Goal: Task Accomplishment & Management: Use online tool/utility

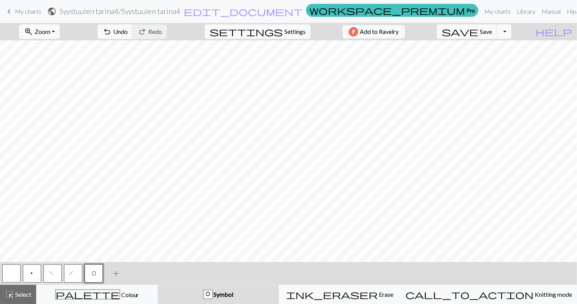
click at [116, 269] on span "add" at bounding box center [115, 273] width 9 height 11
click at [109, 273] on button "button" at bounding box center [114, 273] width 18 height 18
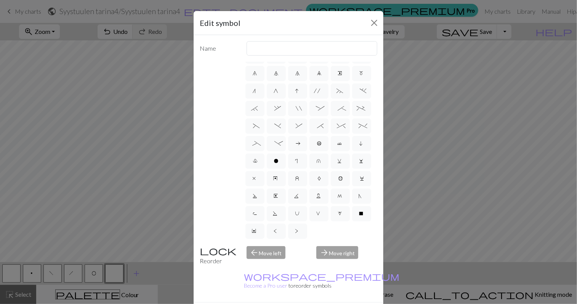
scroll to position [119, 0]
click at [321, 193] on span "L" at bounding box center [319, 197] width 5 height 8
click at [321, 258] on input "L" at bounding box center [319, 260] width 5 height 5
radio input "true"
type input "Twisted reverse stitch"
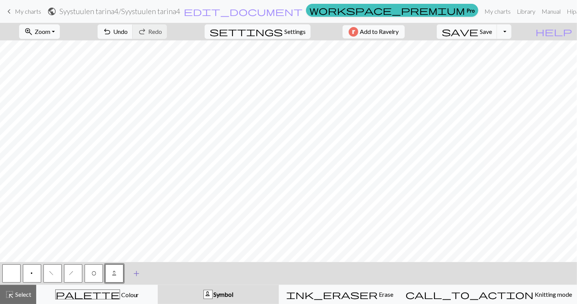
click at [131, 274] on button "add Add a symbol" at bounding box center [136, 273] width 19 height 19
click at [132, 275] on button "button" at bounding box center [135, 273] width 18 height 18
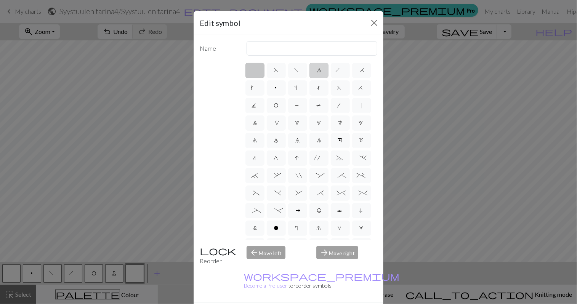
click at [323, 73] on label "g" at bounding box center [318, 70] width 19 height 15
click at [322, 70] on input "g" at bounding box center [319, 68] width 5 height 5
radio input "true"
type input "sk2p"
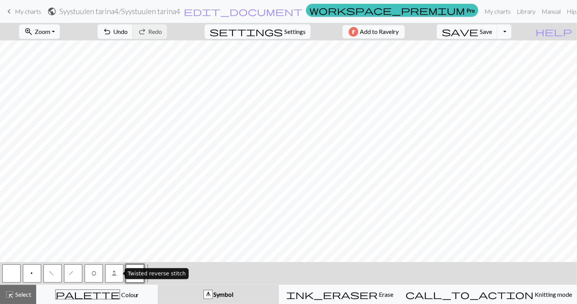
click at [118, 272] on button "L" at bounding box center [114, 273] width 18 height 18
click at [11, 273] on button "button" at bounding box center [11, 273] width 18 height 18
click at [30, 272] on span "p" at bounding box center [32, 274] width 5 height 8
click at [75, 274] on button "h" at bounding box center [73, 273] width 18 height 18
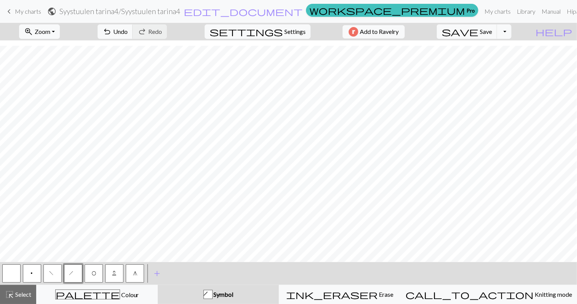
click at [55, 272] on button "f" at bounding box center [52, 273] width 18 height 18
click at [93, 274] on span "O" at bounding box center [93, 274] width 5 height 8
click at [76, 275] on button "h" at bounding box center [73, 273] width 18 height 18
click at [96, 278] on button "O" at bounding box center [94, 273] width 18 height 18
click at [138, 273] on button "g" at bounding box center [135, 273] width 18 height 18
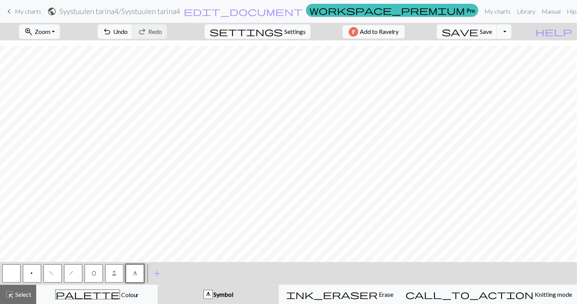
click at [29, 272] on button "p" at bounding box center [32, 273] width 18 height 18
click at [76, 268] on button "h" at bounding box center [73, 273] width 18 height 18
click at [97, 272] on button "O" at bounding box center [94, 273] width 18 height 18
click at [52, 270] on span "f" at bounding box center [53, 274] width 6 height 8
click at [93, 273] on span "O" at bounding box center [93, 274] width 5 height 8
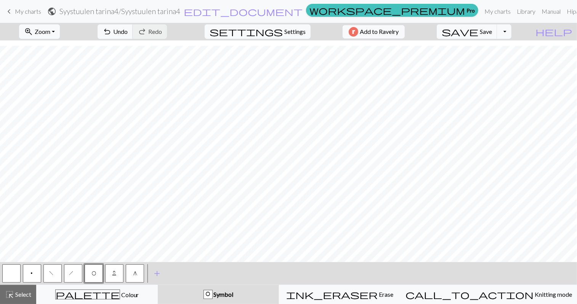
click at [26, 271] on button "p" at bounding box center [32, 273] width 18 height 18
click at [91, 274] on span "O" at bounding box center [93, 274] width 5 height 8
click at [131, 271] on button "g" at bounding box center [135, 273] width 18 height 18
click at [30, 272] on span "p" at bounding box center [32, 274] width 5 height 8
click at [70, 275] on button "h" at bounding box center [73, 273] width 18 height 18
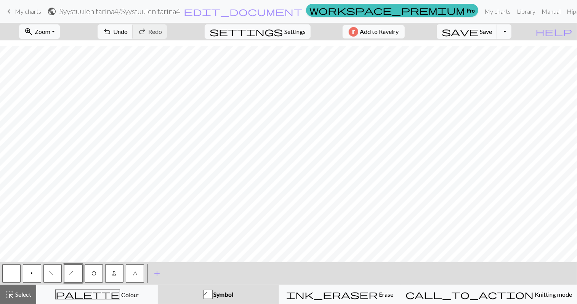
click at [50, 273] on button "f" at bounding box center [52, 273] width 18 height 18
click at [94, 274] on span "O" at bounding box center [93, 274] width 5 height 8
click at [33, 271] on span "p" at bounding box center [32, 274] width 5 height 8
click at [73, 270] on button "h" at bounding box center [73, 273] width 18 height 18
click at [54, 269] on button "f" at bounding box center [52, 273] width 18 height 18
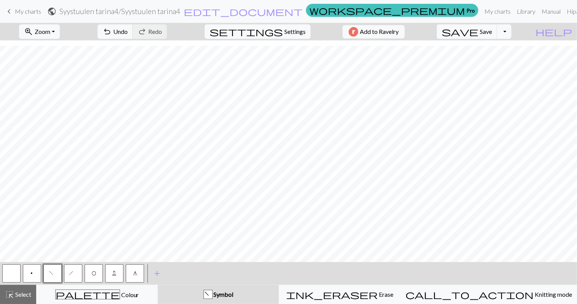
click at [95, 269] on button "O" at bounding box center [94, 273] width 18 height 18
click at [32, 269] on button "p" at bounding box center [32, 273] width 18 height 18
click at [90, 274] on button "O" at bounding box center [94, 273] width 18 height 18
click at [137, 275] on button "g" at bounding box center [135, 273] width 18 height 18
drag, startPoint x: 78, startPoint y: 271, endPoint x: 91, endPoint y: 263, distance: 15.9
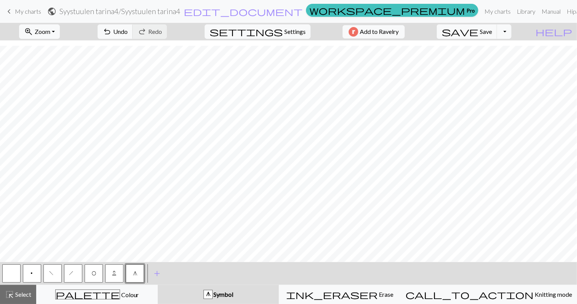
click at [78, 270] on button "h" at bounding box center [73, 273] width 18 height 18
click at [48, 277] on button "f" at bounding box center [52, 273] width 18 height 18
click at [99, 275] on button "O" at bounding box center [94, 273] width 18 height 18
click at [32, 274] on span "p" at bounding box center [32, 274] width 5 height 8
click at [88, 272] on button "O" at bounding box center [94, 273] width 18 height 18
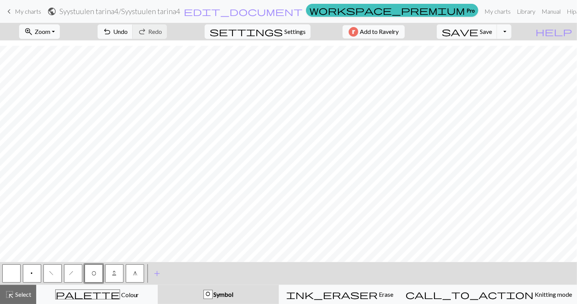
click at [29, 272] on button "p" at bounding box center [32, 273] width 18 height 18
click at [75, 273] on button "h" at bounding box center [73, 273] width 18 height 18
click at [87, 271] on button "O" at bounding box center [94, 273] width 18 height 18
click at [49, 272] on button "f" at bounding box center [52, 273] width 18 height 18
click at [30, 274] on span "p" at bounding box center [32, 274] width 5 height 8
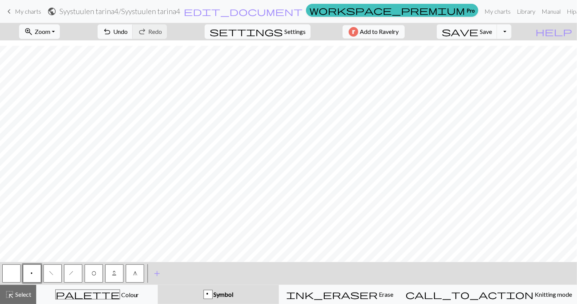
click at [9, 271] on button "button" at bounding box center [11, 273] width 18 height 18
drag, startPoint x: 29, startPoint y: 274, endPoint x: 45, endPoint y: 258, distance: 22.4
click at [29, 273] on button "p" at bounding box center [32, 273] width 18 height 18
click at [69, 270] on button "h" at bounding box center [73, 273] width 18 height 18
click at [92, 273] on span "O" at bounding box center [93, 274] width 5 height 8
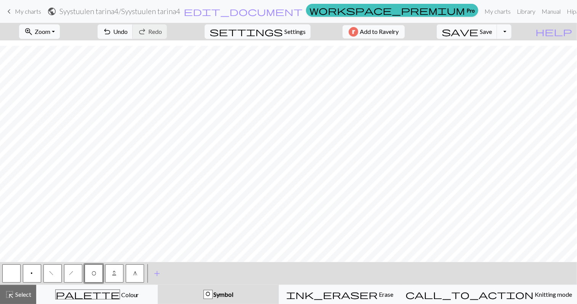
click at [47, 271] on button "f" at bounding box center [52, 273] width 18 height 18
click at [92, 272] on span "O" at bounding box center [93, 274] width 5 height 8
click at [131, 272] on button "g" at bounding box center [135, 273] width 18 height 18
click at [28, 275] on button "p" at bounding box center [32, 273] width 18 height 18
click at [67, 273] on button "h" at bounding box center [73, 273] width 18 height 18
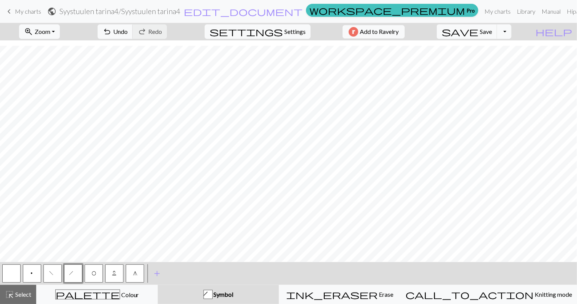
click at [53, 273] on span "f" at bounding box center [53, 274] width 6 height 8
click at [98, 275] on button "O" at bounding box center [94, 273] width 18 height 18
click at [37, 274] on button "p" at bounding box center [32, 273] width 18 height 18
click at [11, 271] on button "button" at bounding box center [11, 273] width 18 height 18
click at [73, 281] on button "h" at bounding box center [73, 273] width 18 height 18
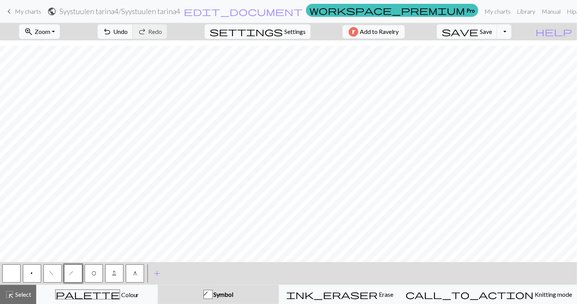
click at [45, 272] on button "f" at bounding box center [52, 273] width 18 height 18
click at [97, 275] on button "O" at bounding box center [94, 273] width 18 height 18
click at [133, 276] on span "g" at bounding box center [134, 274] width 3 height 8
click at [36, 274] on button "p" at bounding box center [32, 273] width 18 height 18
click at [6, 268] on button "button" at bounding box center [11, 273] width 18 height 18
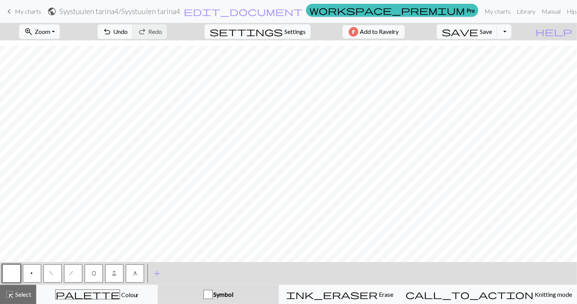
click at [99, 275] on button "O" at bounding box center [94, 273] width 18 height 18
click at [10, 278] on button "button" at bounding box center [11, 273] width 18 height 18
click at [28, 269] on button "p" at bounding box center [32, 273] width 18 height 18
click at [95, 276] on span "O" at bounding box center [93, 274] width 5 height 8
click at [74, 270] on button "h" at bounding box center [73, 273] width 18 height 18
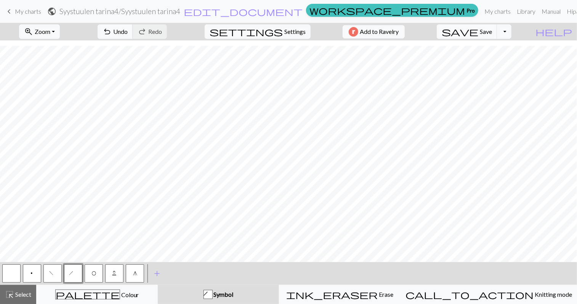
click at [52, 272] on span "f" at bounding box center [53, 274] width 6 height 8
click at [27, 275] on button "p" at bounding box center [32, 273] width 18 height 18
click at [93, 270] on span "O" at bounding box center [93, 274] width 5 height 8
click at [78, 272] on button "h" at bounding box center [73, 273] width 18 height 18
click at [50, 272] on button "f" at bounding box center [52, 273] width 18 height 18
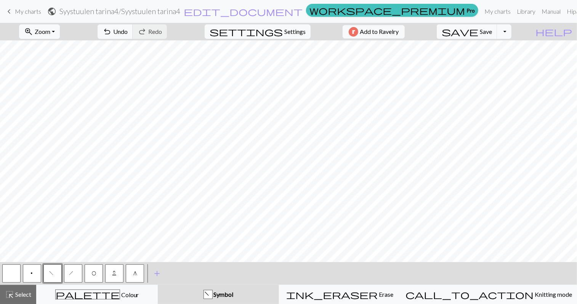
scroll to position [17, 0]
click at [30, 272] on span "p" at bounding box center [32, 274] width 5 height 8
click at [99, 270] on button "O" at bounding box center [94, 273] width 18 height 18
click at [73, 273] on span "h" at bounding box center [73, 274] width 9 height 8
click at [52, 271] on span "f" at bounding box center [53, 274] width 6 height 8
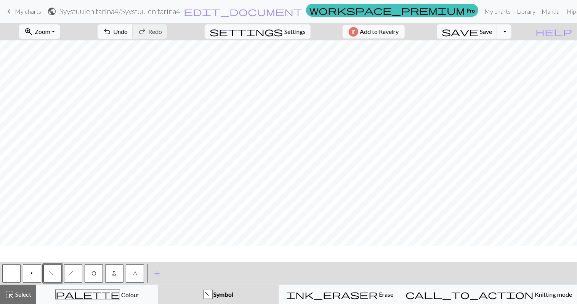
scroll to position [0, 0]
click at [32, 273] on span "p" at bounding box center [32, 274] width 5 height 8
click at [95, 272] on span "O" at bounding box center [93, 274] width 5 height 8
click at [75, 271] on button "h" at bounding box center [73, 273] width 18 height 18
click at [50, 274] on button "f" at bounding box center [52, 273] width 18 height 18
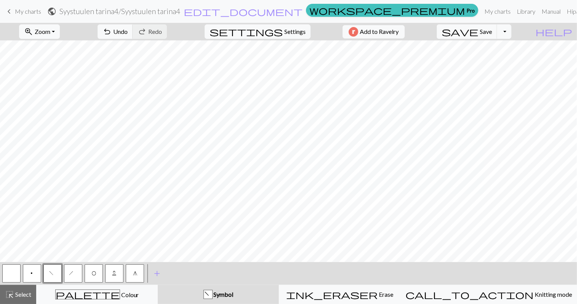
click at [29, 273] on button "p" at bounding box center [32, 273] width 18 height 18
click at [97, 275] on button "O" at bounding box center [94, 273] width 18 height 18
click at [136, 275] on span "g" at bounding box center [134, 274] width 3 height 8
click at [31, 267] on button "p" at bounding box center [32, 273] width 18 height 18
click at [91, 272] on span "O" at bounding box center [93, 274] width 5 height 8
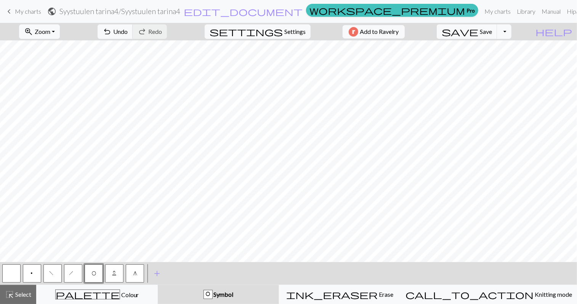
click at [133, 272] on span "g" at bounding box center [134, 274] width 3 height 8
click at [511, 32] on button "Toggle Dropdown" at bounding box center [504, 31] width 14 height 14
click at [501, 61] on button "save_alt Download" at bounding box center [448, 60] width 126 height 12
click at [511, 30] on button "Toggle Dropdown" at bounding box center [504, 31] width 14 height 14
click at [487, 61] on button "save_alt Download" at bounding box center [448, 60] width 126 height 12
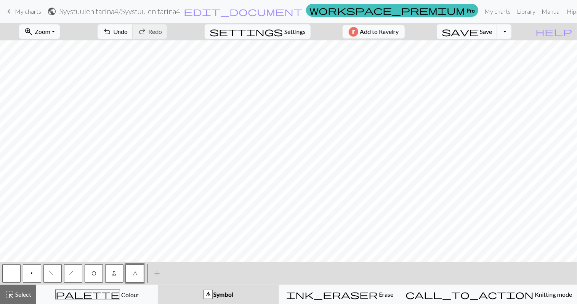
click at [511, 26] on button "Toggle Dropdown" at bounding box center [504, 31] width 14 height 14
click at [494, 49] on button "file_copy Save a copy" at bounding box center [448, 48] width 126 height 12
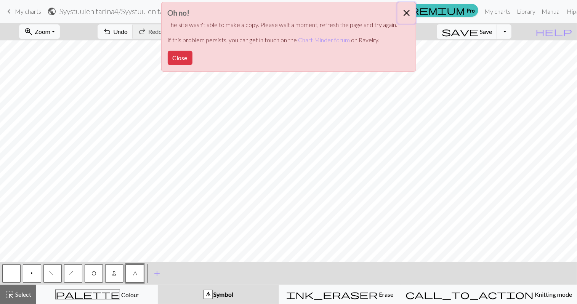
click at [406, 11] on button "Close" at bounding box center [406, 12] width 18 height 21
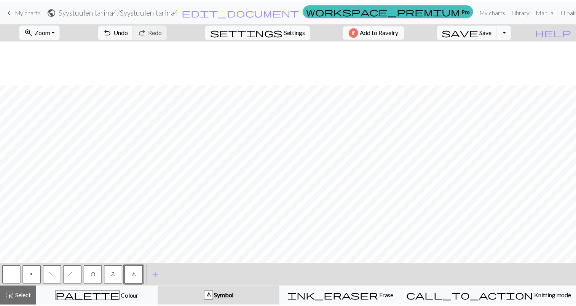
scroll to position [44, 0]
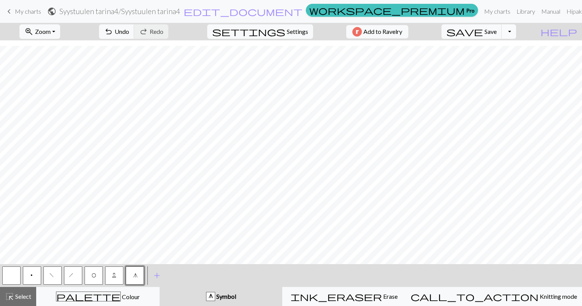
click at [516, 30] on button "Toggle Dropdown" at bounding box center [509, 31] width 14 height 14
click at [501, 61] on button "save_alt Download" at bounding box center [453, 60] width 126 height 12
click at [300, 11] on span "edit_document" at bounding box center [243, 11] width 119 height 11
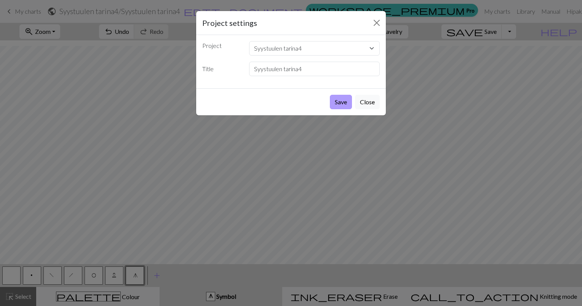
click at [339, 102] on button "Save" at bounding box center [341, 102] width 22 height 14
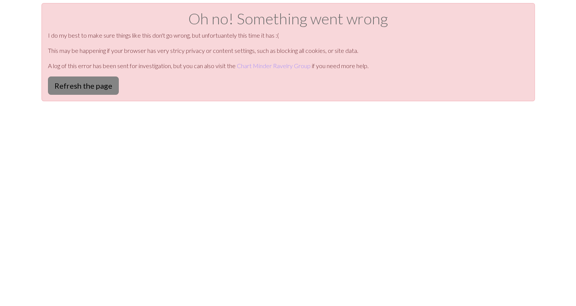
click at [88, 83] on button "Refresh the page" at bounding box center [83, 86] width 71 height 18
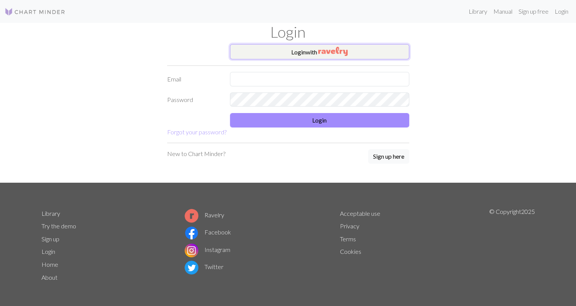
click at [324, 50] on img "button" at bounding box center [332, 51] width 29 height 9
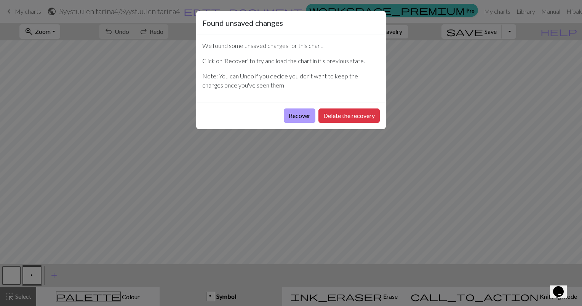
click at [297, 117] on button "Recover" at bounding box center [300, 116] width 32 height 14
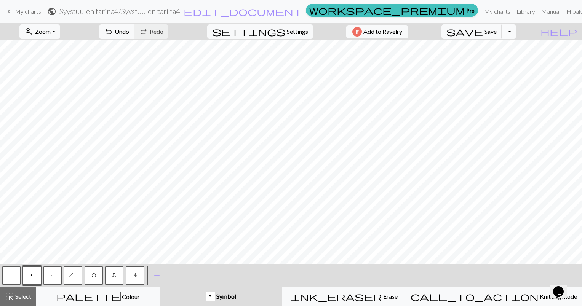
click at [516, 29] on button "Toggle Dropdown" at bounding box center [509, 31] width 14 height 14
click at [495, 63] on button "save_alt Download" at bounding box center [453, 60] width 126 height 12
click at [516, 27] on button "Toggle Dropdown" at bounding box center [509, 31] width 14 height 14
click at [497, 51] on button "file_copy Save a copy" at bounding box center [453, 48] width 126 height 12
click at [483, 32] on span "save" at bounding box center [464, 31] width 37 height 11
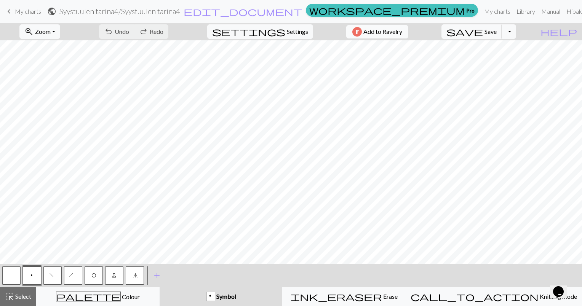
click at [401, 34] on span "Add to Ravelry" at bounding box center [382, 32] width 39 height 10
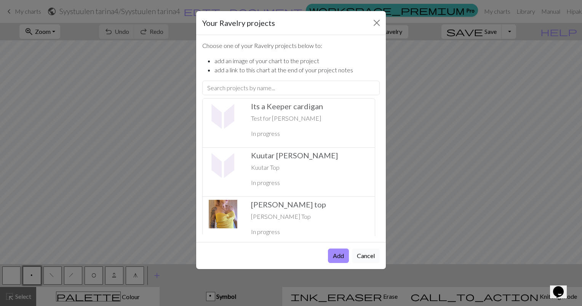
click at [366, 257] on button "Cancel" at bounding box center [366, 256] width 28 height 14
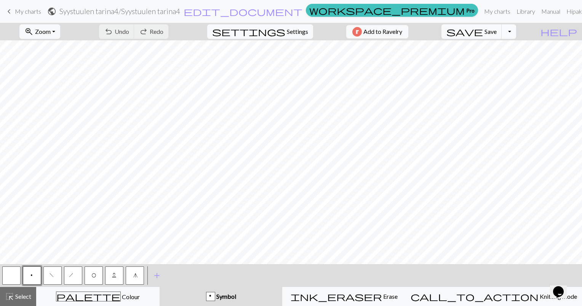
click at [516, 29] on button "Toggle Dropdown" at bounding box center [509, 31] width 14 height 14
click at [505, 64] on button "save_alt Download" at bounding box center [453, 60] width 126 height 12
click at [516, 31] on button "Toggle Dropdown" at bounding box center [509, 31] width 14 height 14
click at [511, 48] on button "file_copy Save a copy" at bounding box center [453, 48] width 126 height 12
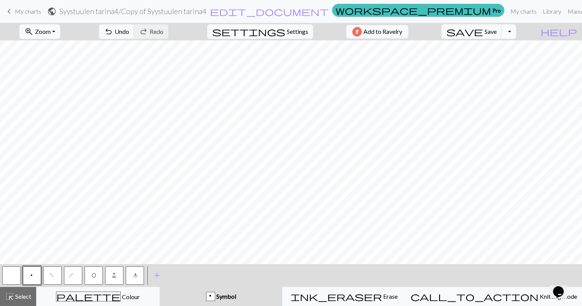
click at [516, 29] on button "Toggle Dropdown" at bounding box center [509, 31] width 14 height 14
click at [498, 60] on button "save_alt Download" at bounding box center [453, 60] width 126 height 12
click at [60, 28] on button "zoom_in Zoom Zoom" at bounding box center [39, 31] width 41 height 14
click at [50, 88] on button "50%" at bounding box center [50, 91] width 60 height 12
click at [60, 32] on button "zoom_in Zoom Zoom" at bounding box center [39, 31] width 41 height 14
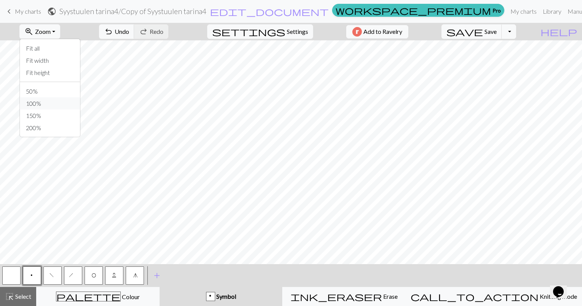
click at [55, 101] on button "100%" at bounding box center [50, 104] width 60 height 12
click at [60, 29] on button "zoom_in Zoom Zoom" at bounding box center [39, 31] width 41 height 14
click at [57, 48] on button "Fit all" at bounding box center [50, 48] width 60 height 12
drag, startPoint x: 27, startPoint y: 12, endPoint x: 329, endPoint y: 22, distance: 301.8
click at [27, 12] on span "My charts" at bounding box center [28, 11] width 26 height 7
